Goal: Transaction & Acquisition: Purchase product/service

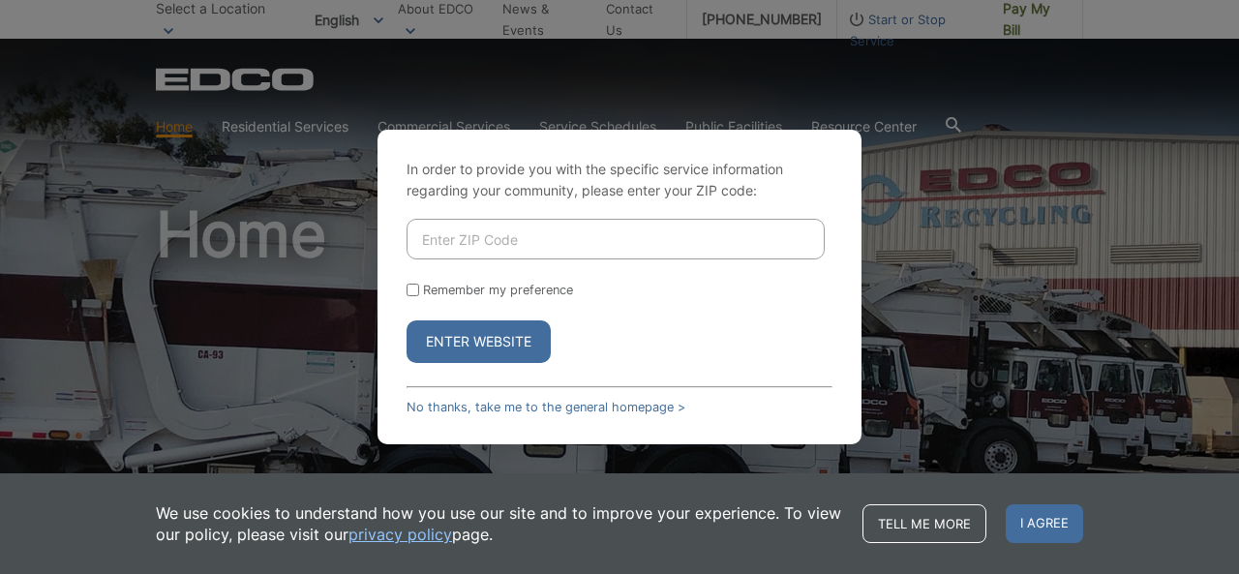
click at [455, 244] on input "Enter ZIP Code" at bounding box center [616, 239] width 418 height 41
type input "91905"
click at [411, 288] on input "Remember my preference" at bounding box center [413, 290] width 13 height 13
checkbox input "true"
click at [462, 332] on button "Enter Website" at bounding box center [479, 341] width 144 height 43
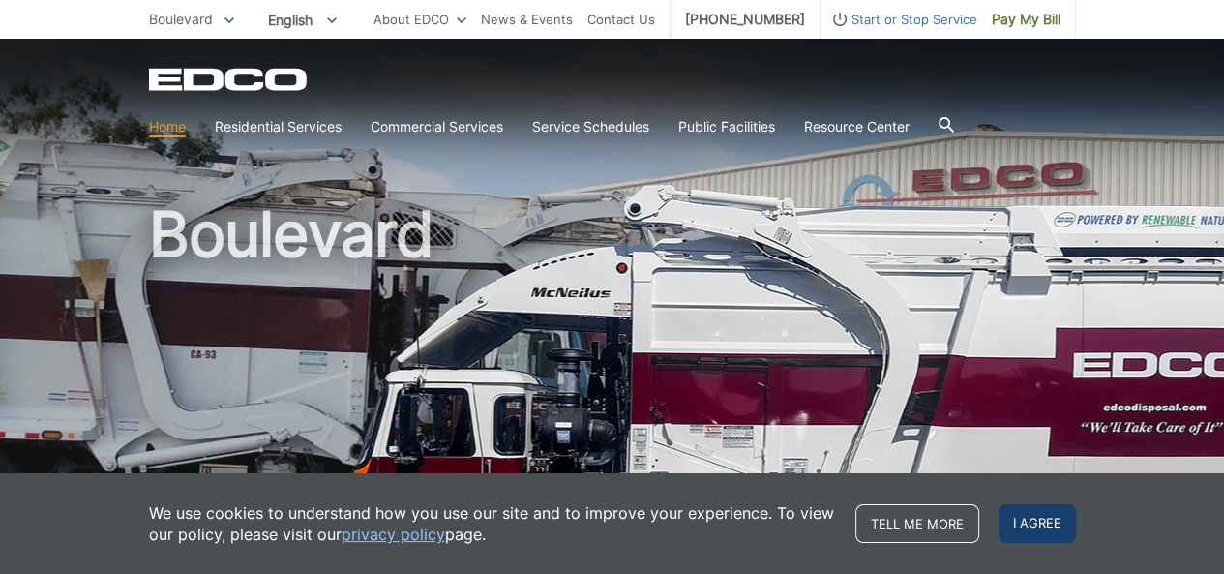
click at [1034, 527] on span "I agree" at bounding box center [1037, 523] width 77 height 39
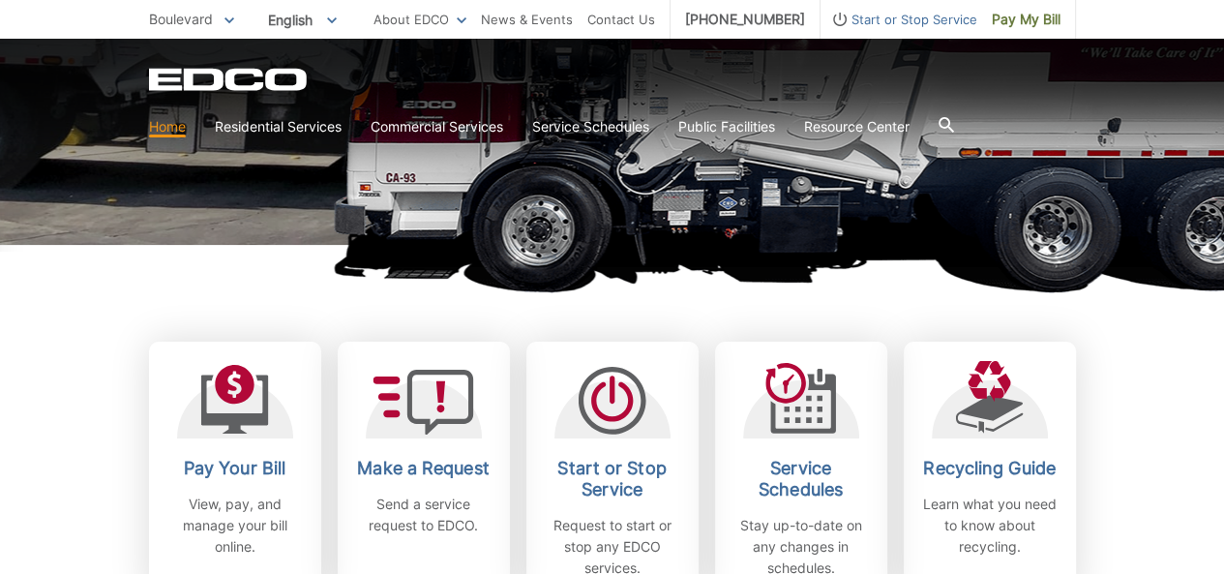
scroll to position [516, 0]
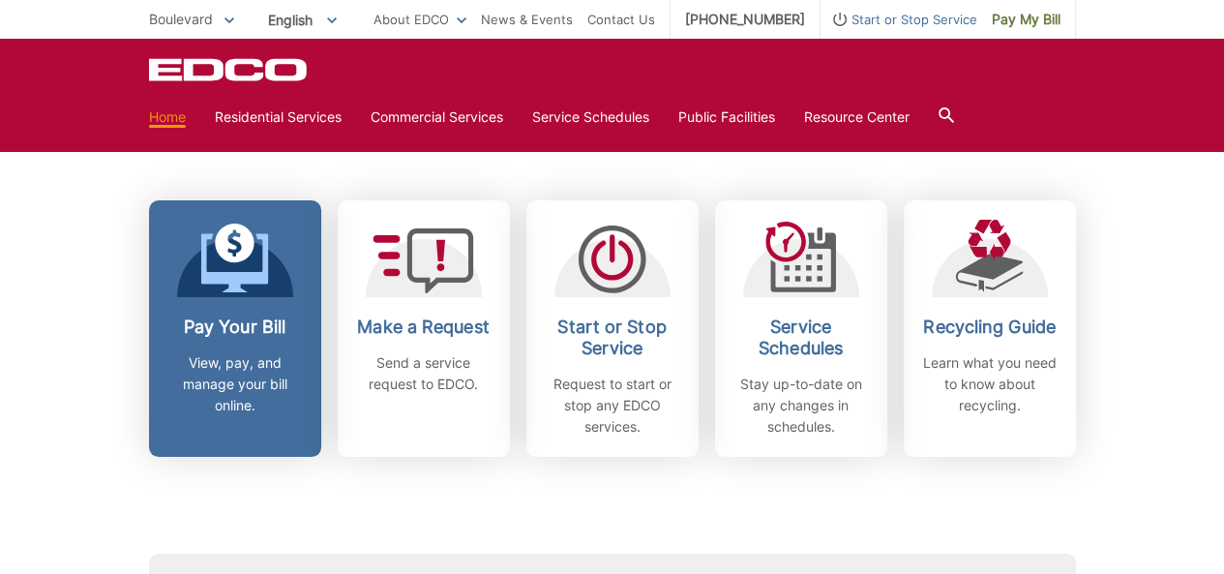
click at [215, 340] on div "Pay Your Bill View, pay, and manage your bill online." at bounding box center [235, 367] width 143 height 100
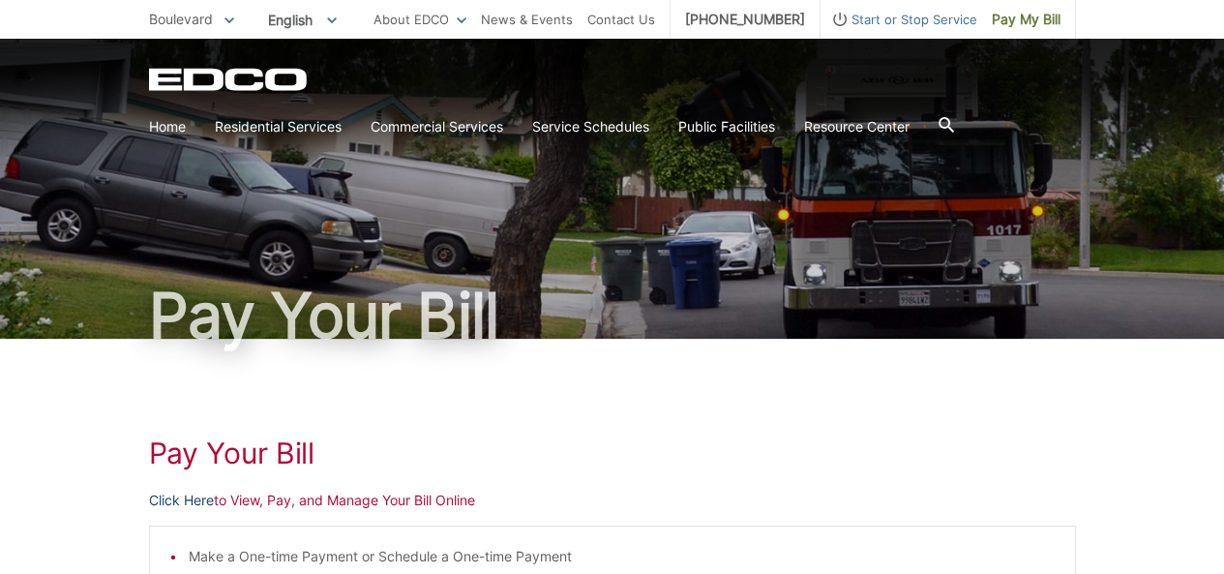
click at [191, 499] on link "Click Here" at bounding box center [181, 500] width 65 height 21
